Goal: Communication & Community: Share content

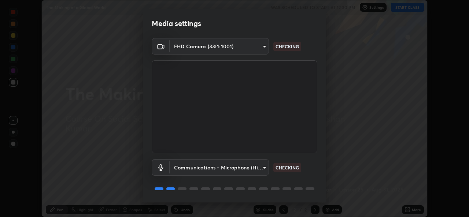
scroll to position [23, 0]
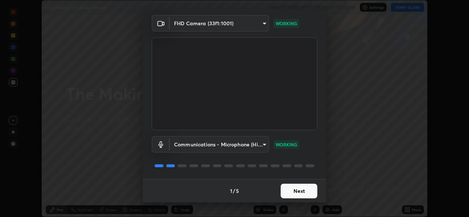
click at [301, 193] on button "Next" at bounding box center [299, 191] width 37 height 15
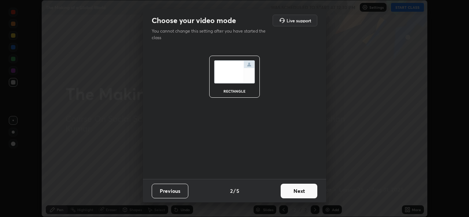
click at [301, 192] on button "Next" at bounding box center [299, 191] width 37 height 15
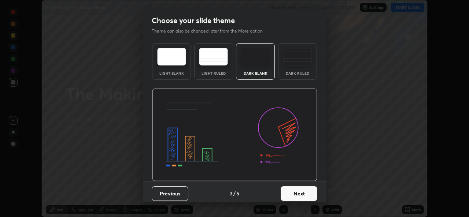
click at [299, 195] on button "Next" at bounding box center [299, 194] width 37 height 15
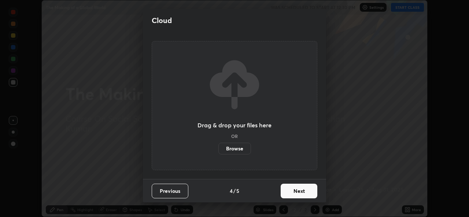
click at [300, 191] on button "Next" at bounding box center [299, 191] width 37 height 15
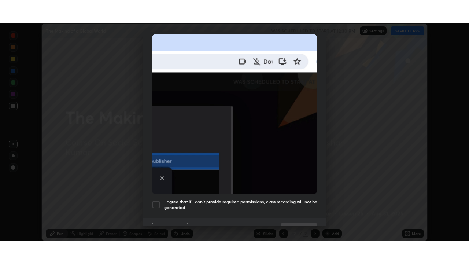
scroll to position [162, 0]
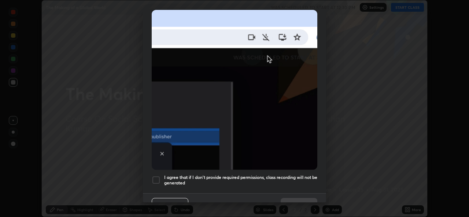
click at [156, 176] on div at bounding box center [156, 180] width 9 height 9
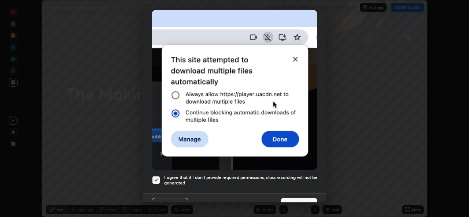
click at [295, 198] on button "Done" at bounding box center [299, 205] width 37 height 15
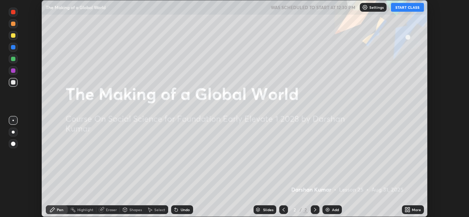
click at [334, 211] on div "Add" at bounding box center [335, 210] width 7 height 4
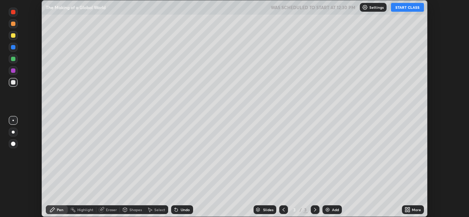
click at [408, 8] on button "START CLASS" at bounding box center [407, 7] width 33 height 9
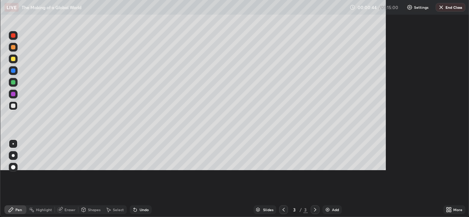
scroll to position [264, 469]
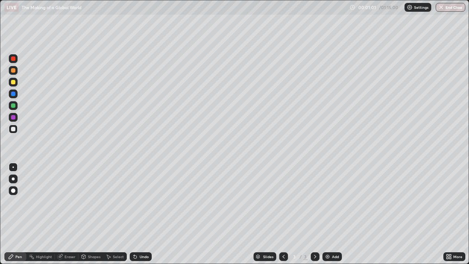
click at [331, 217] on div "Add" at bounding box center [332, 256] width 19 height 9
click at [456, 217] on div "More" at bounding box center [458, 257] width 9 height 4
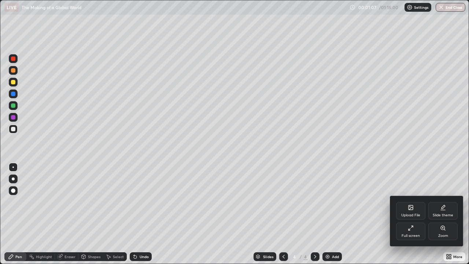
click at [413, 217] on icon at bounding box center [411, 228] width 6 height 6
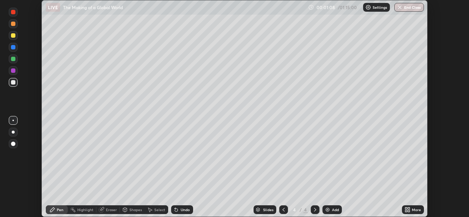
scroll to position [36456, 36204]
click at [11, 71] on div at bounding box center [13, 71] width 4 height 4
click at [260, 205] on div "Slides 4 / 4 Add" at bounding box center [297, 210] width 209 height 15
click at [112, 208] on div "Eraser" at bounding box center [111, 210] width 11 height 4
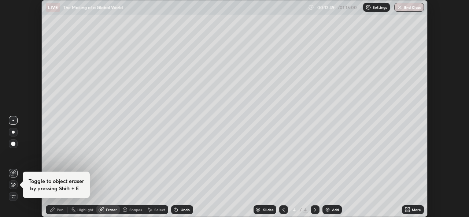
click at [59, 208] on div "Pen" at bounding box center [60, 210] width 7 height 4
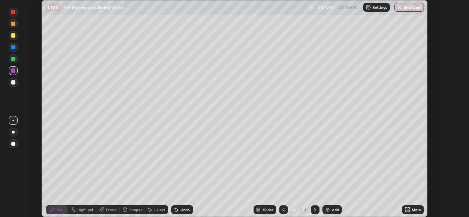
click at [14, 81] on div at bounding box center [13, 82] width 4 height 4
click at [330, 209] on img at bounding box center [328, 210] width 6 height 6
click at [330, 209] on div "Add" at bounding box center [332, 210] width 19 height 9
